Goal: Information Seeking & Learning: Learn about a topic

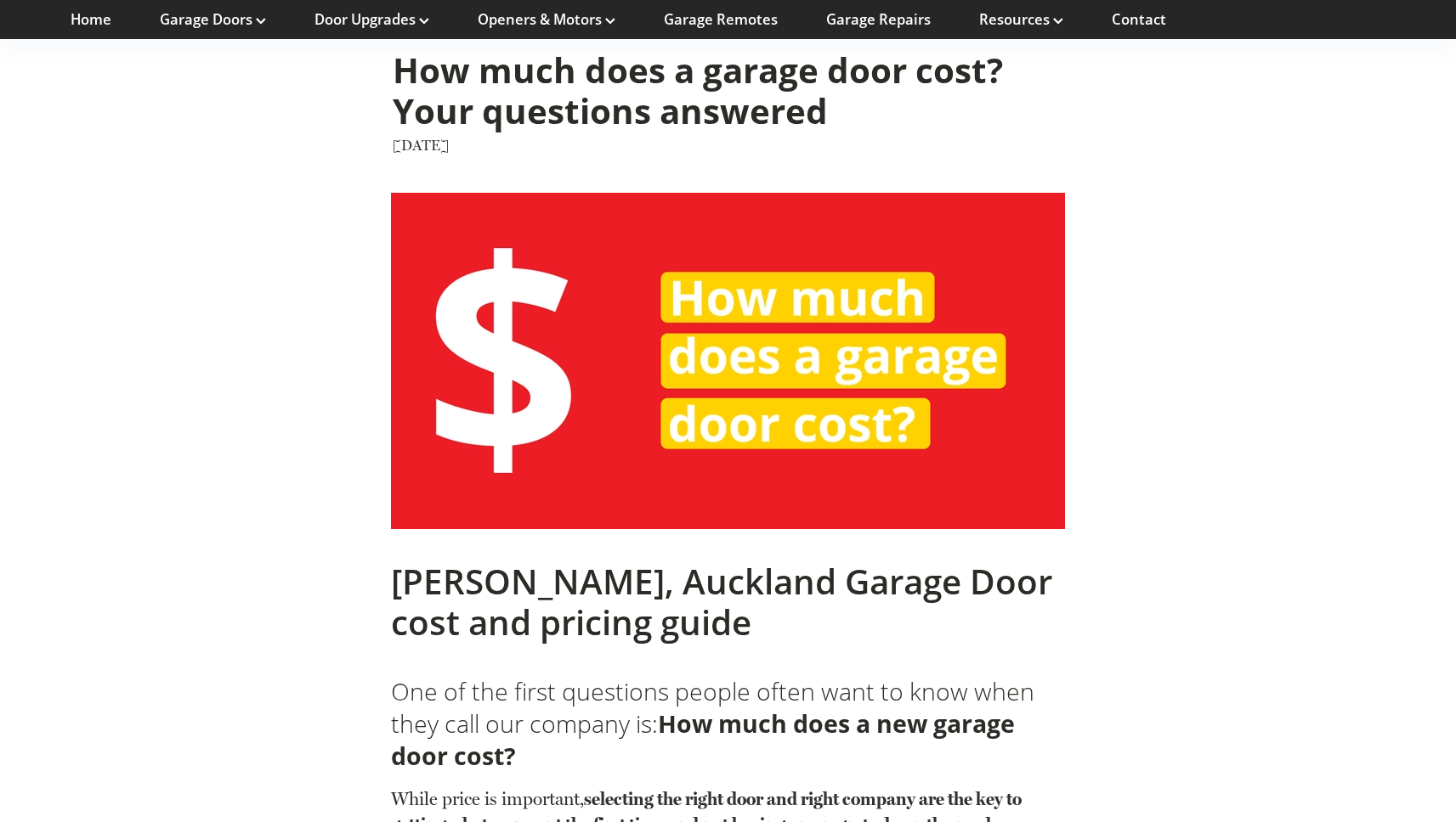
scroll to position [336, 0]
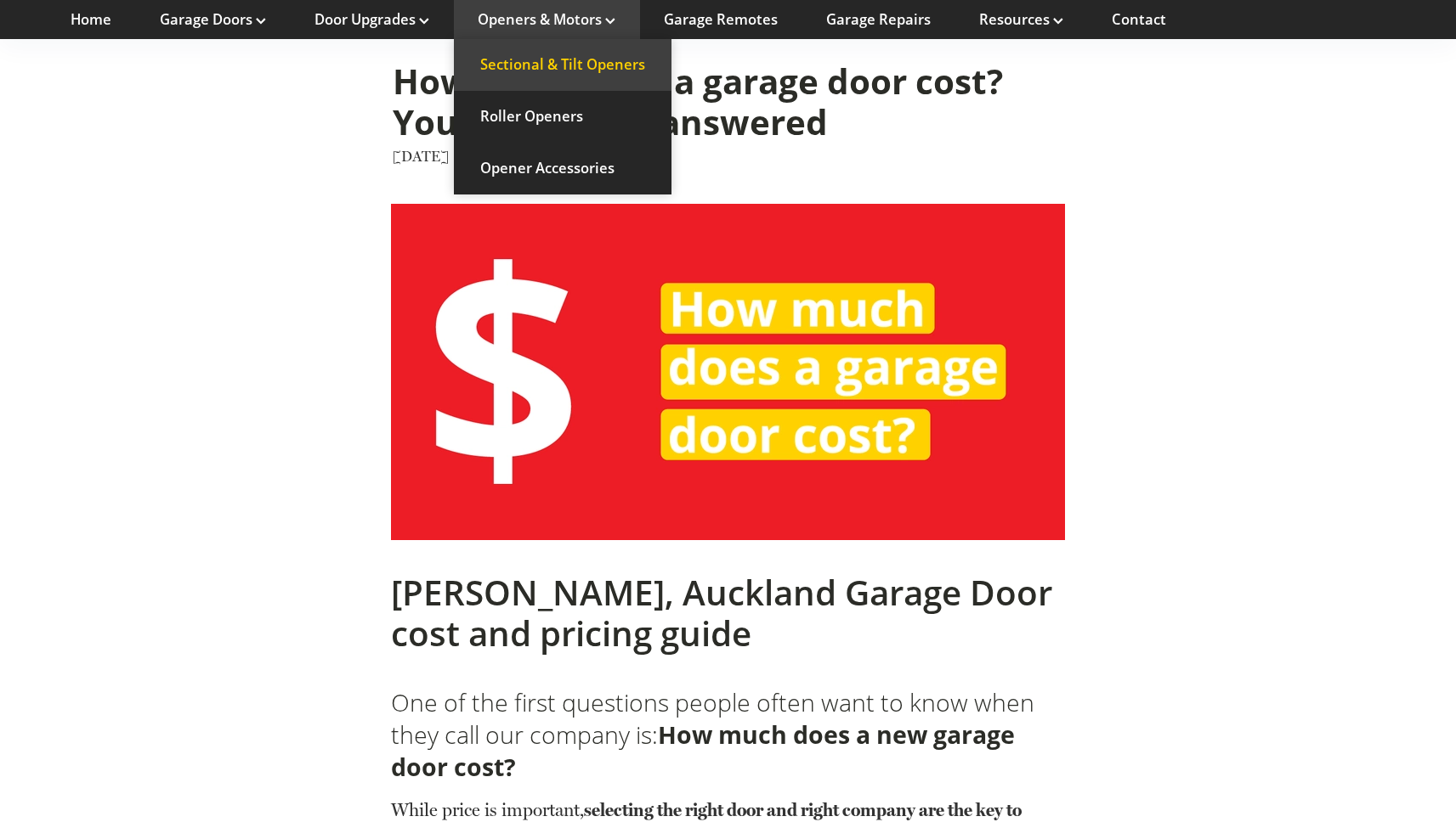
click at [606, 66] on link "Sectional & Tilt Openers" at bounding box center [562, 65] width 217 height 51
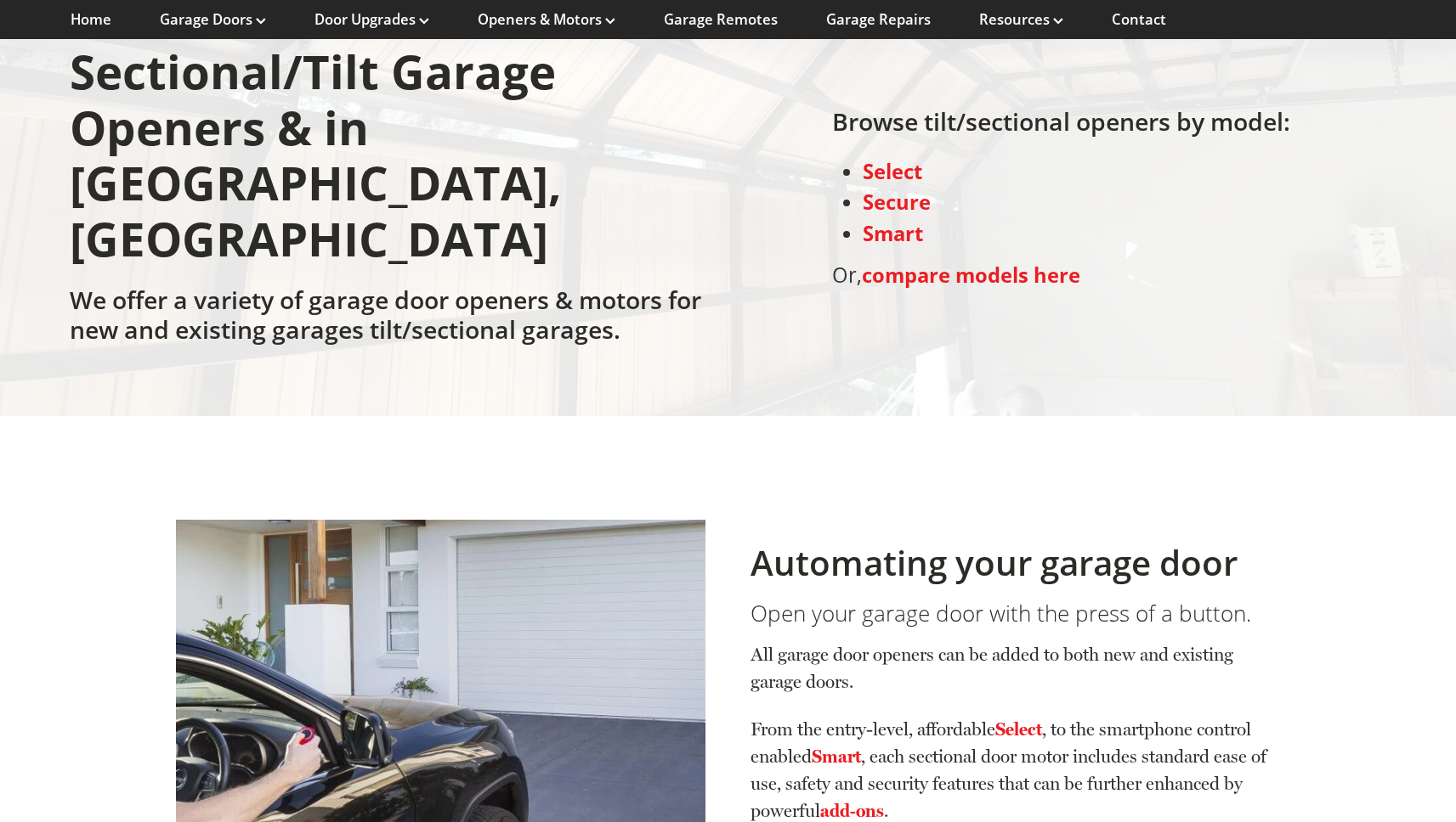
scroll to position [187, 0]
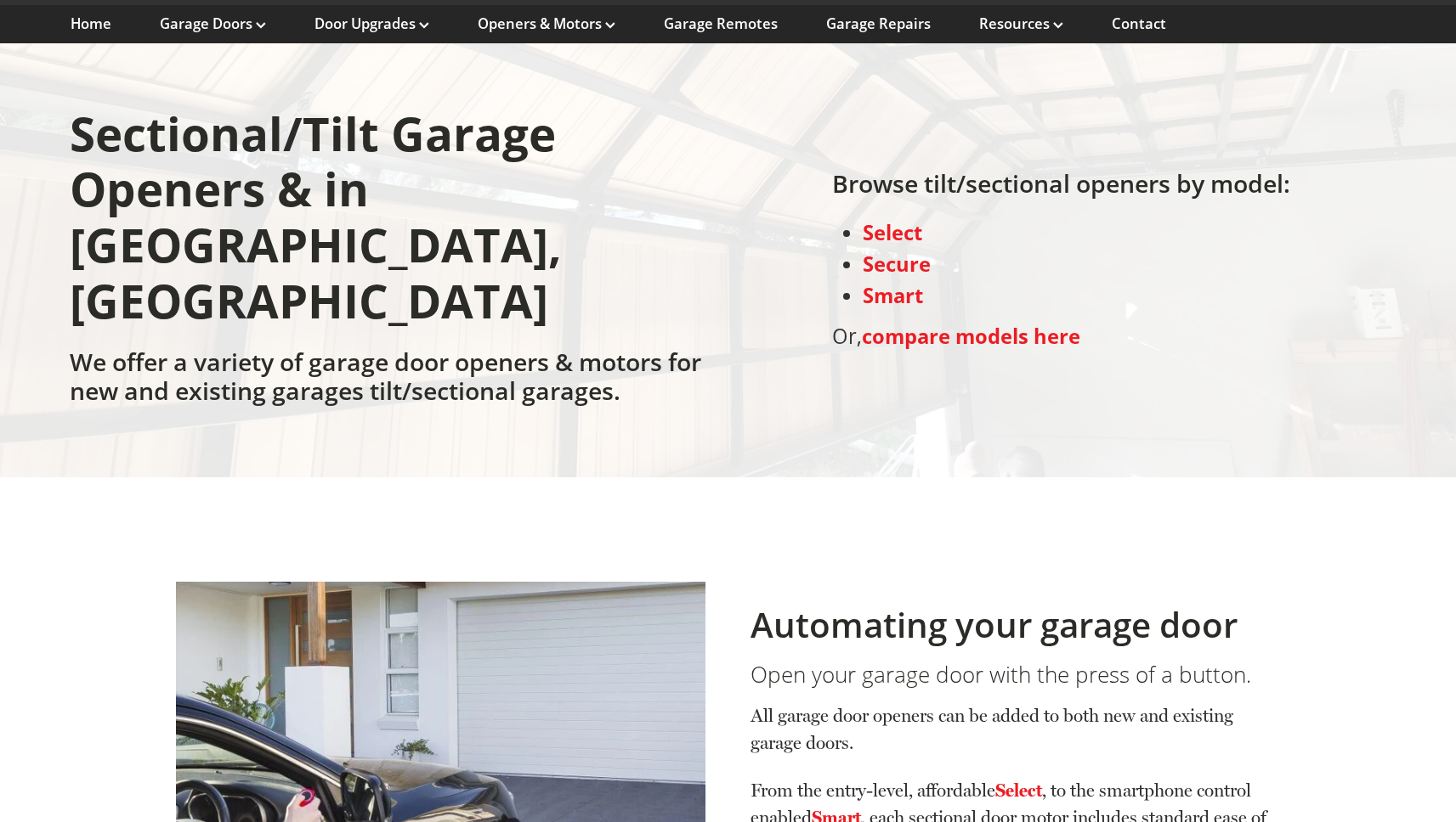
click at [915, 322] on strong "compare models here" at bounding box center [970, 336] width 218 height 27
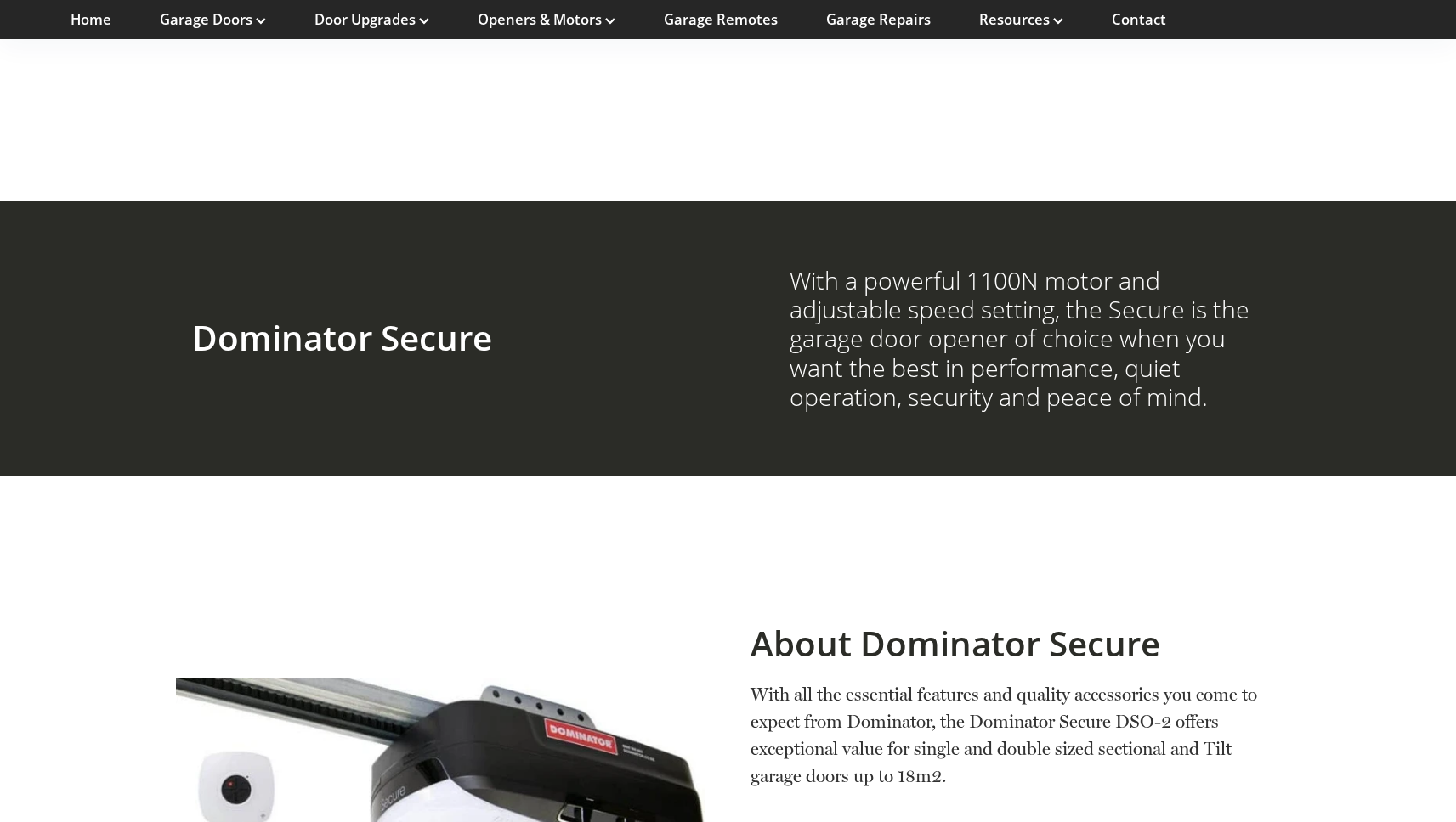
scroll to position [1170, 0]
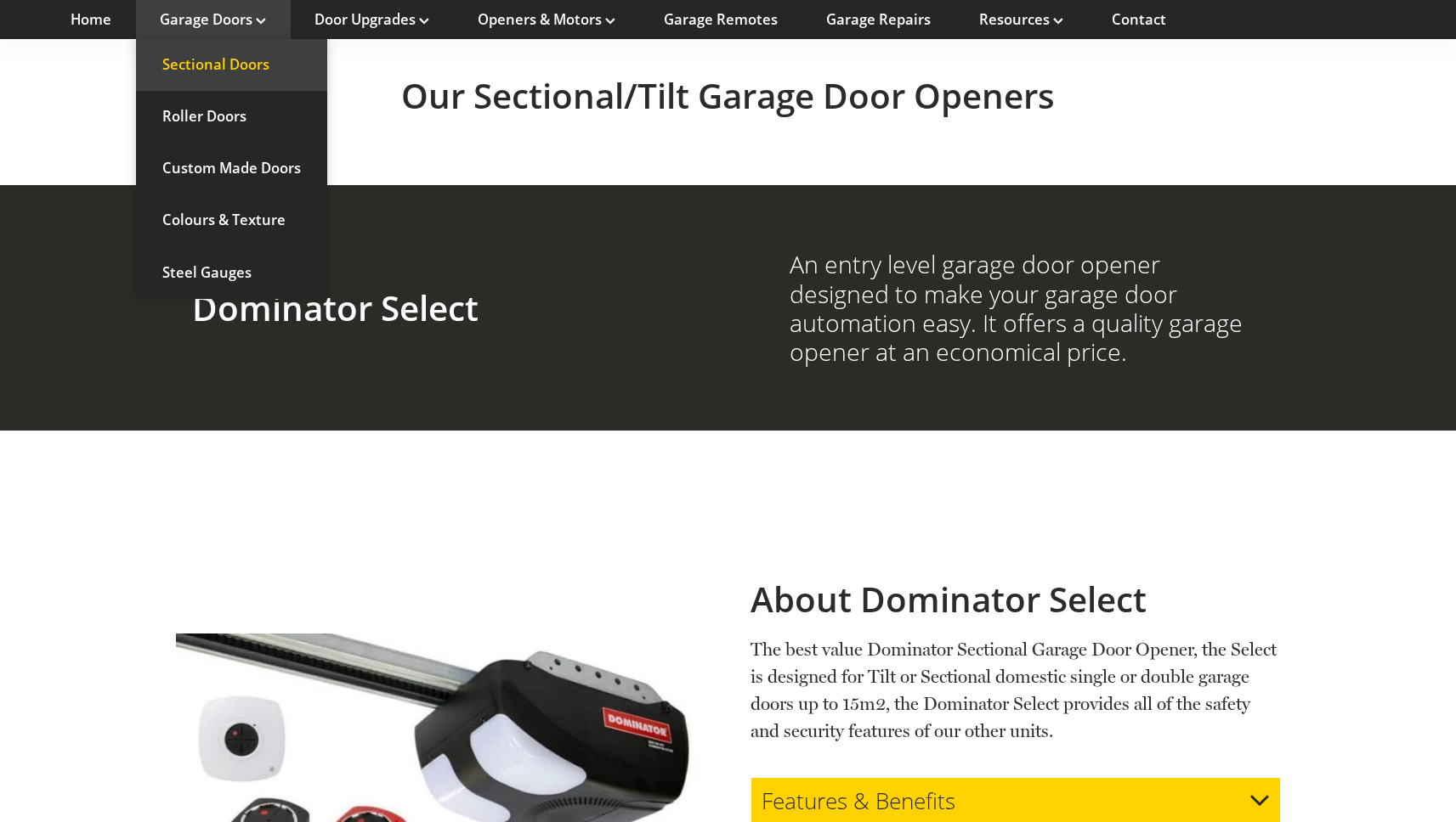
click at [247, 64] on link "Sectional Doors" at bounding box center [231, 65] width 191 height 51
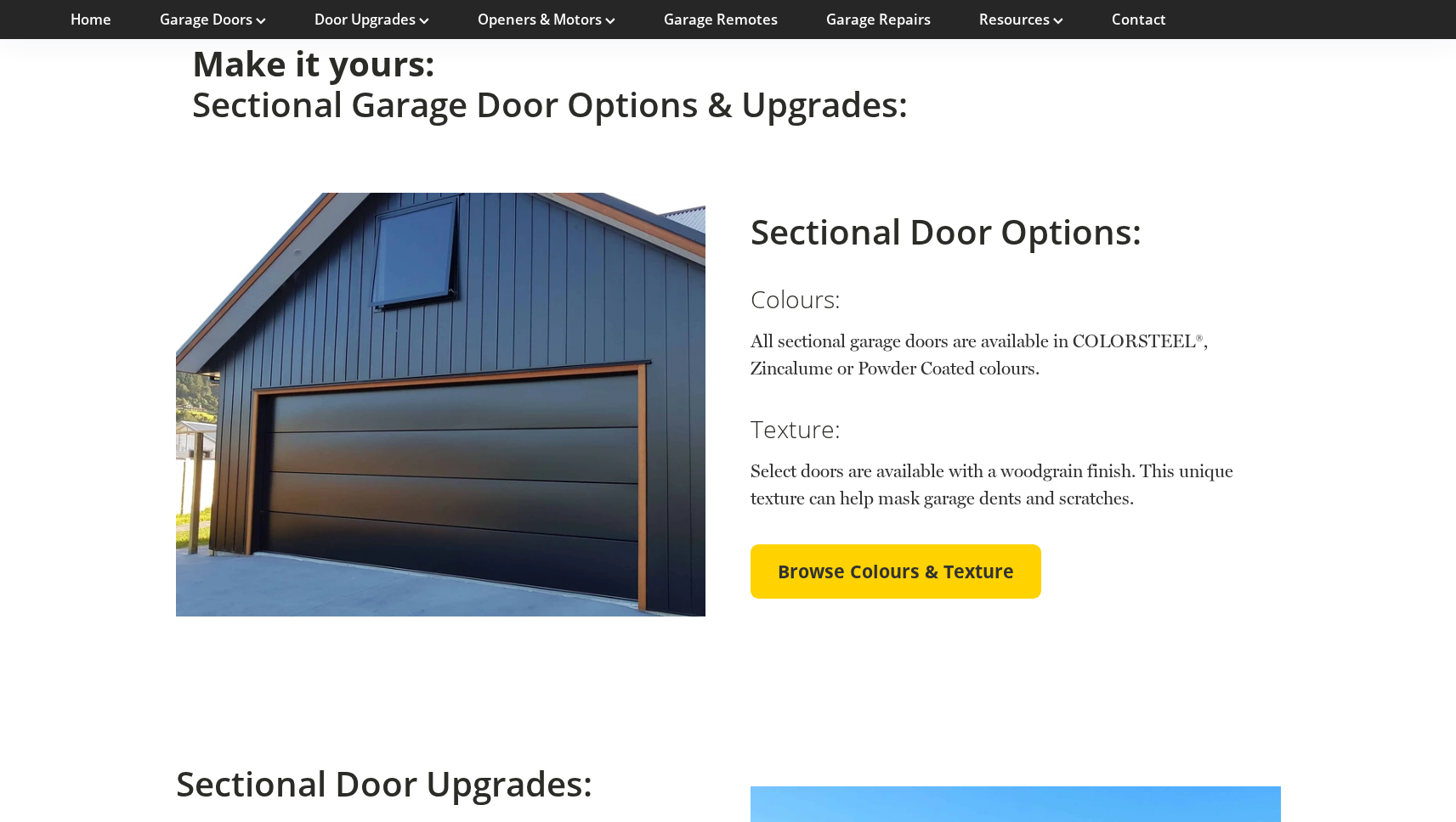
scroll to position [3100, 0]
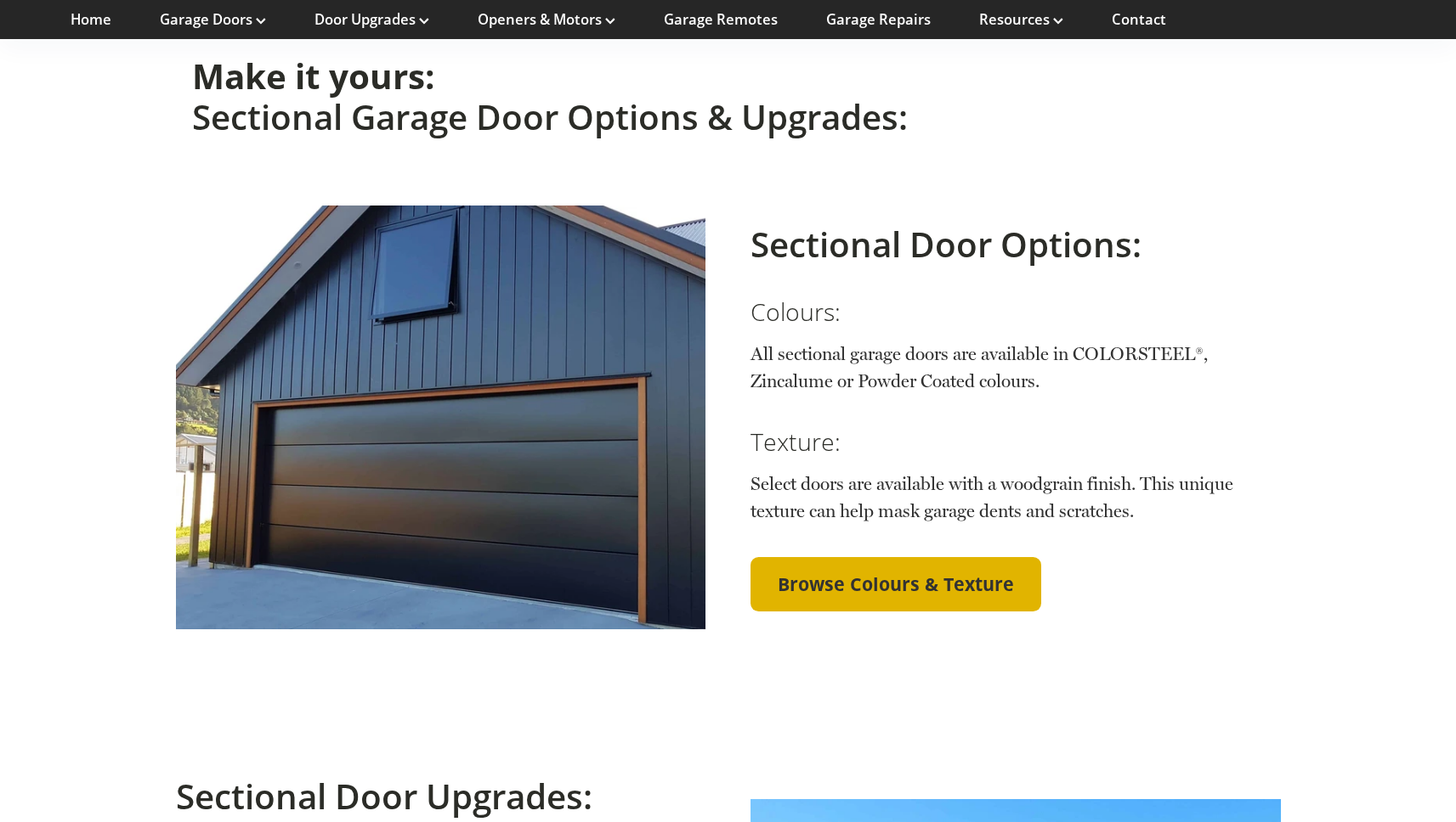
click at [959, 573] on span "Browse Colours & Texture" at bounding box center [895, 584] width 237 height 22
